Goal: Information Seeking & Learning: Learn about a topic

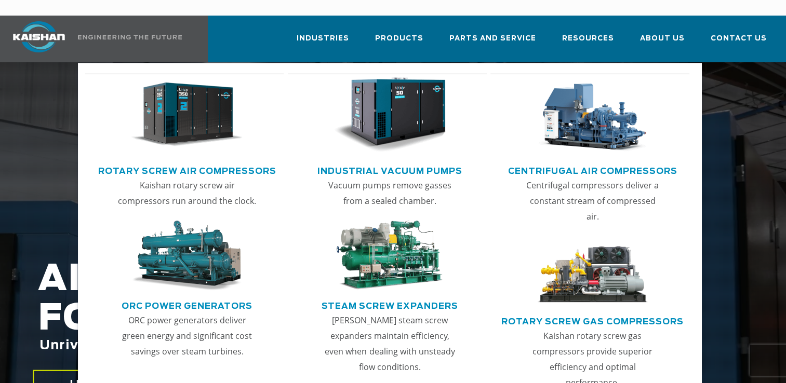
click at [212, 126] on img "Main menu" at bounding box center [187, 114] width 112 height 75
click at [579, 110] on img "Main menu" at bounding box center [592, 114] width 112 height 75
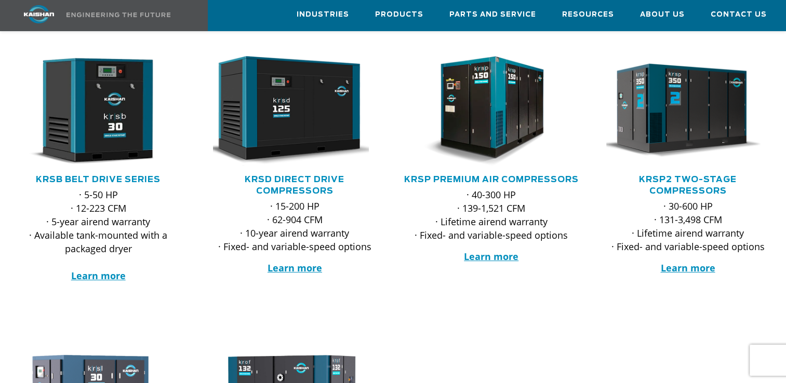
scroll to position [185, 0]
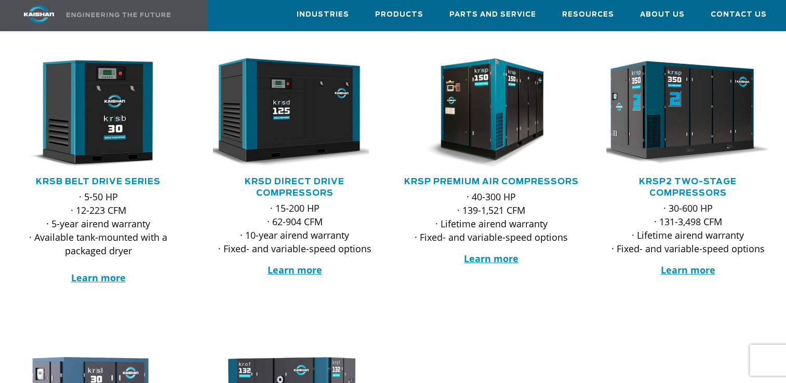
click at [701, 105] on img at bounding box center [680, 112] width 180 height 121
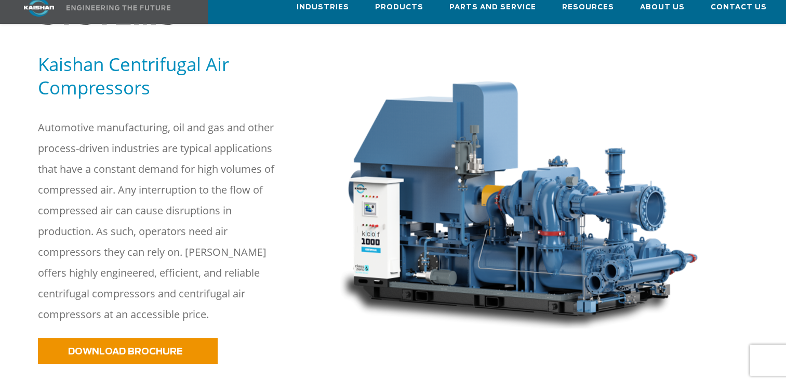
scroll to position [152, 0]
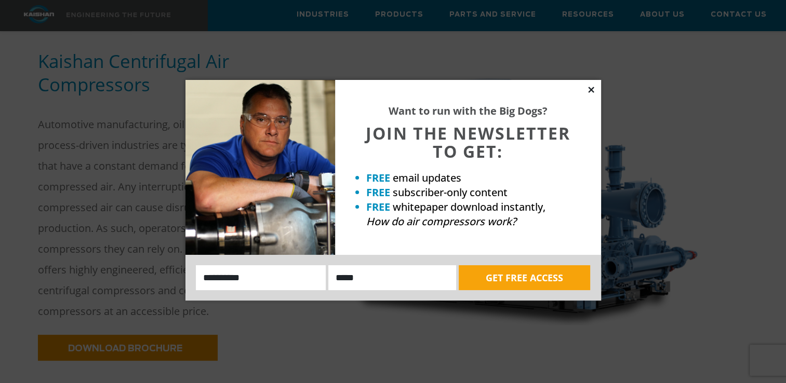
click at [590, 90] on icon at bounding box center [590, 89] width 9 height 9
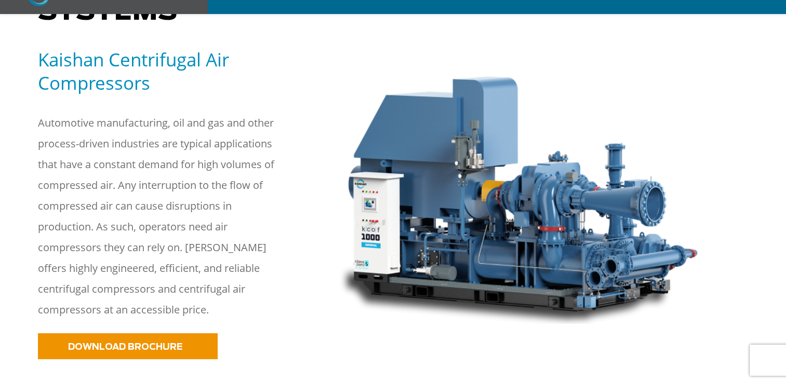
scroll to position [157, 0]
